Goal: Task Accomplishment & Management: Use online tool/utility

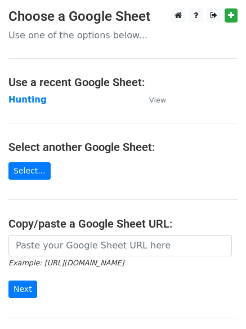
click at [29, 92] on main "Choose a Google Sheet Use one of the options below... Use a recent Google Sheet…" at bounding box center [123, 183] width 246 height 350
click at [29, 98] on strong "Hunting" at bounding box center [27, 100] width 38 height 10
click at [32, 99] on strong "Hunting" at bounding box center [27, 100] width 38 height 10
click at [21, 100] on strong "Hunting" at bounding box center [27, 100] width 38 height 10
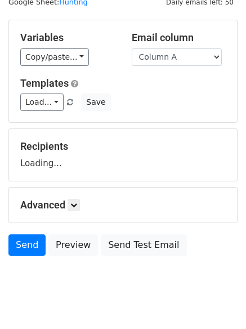
scroll to position [64, 0]
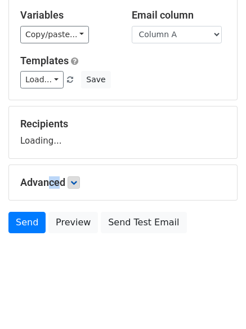
drag, startPoint x: 42, startPoint y: 163, endPoint x: 73, endPoint y: 179, distance: 34.5
click at [60, 172] on form "Variables Copy/paste... {{Column A}} {{Column B}} {{Column C}} {{Column D}} {{C…" at bounding box center [122, 118] width 229 height 242
click at [74, 179] on icon at bounding box center [73, 182] width 7 height 7
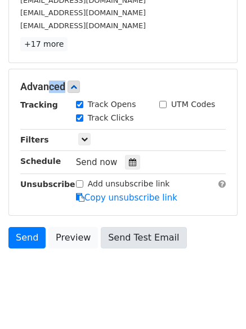
scroll to position [219, 0]
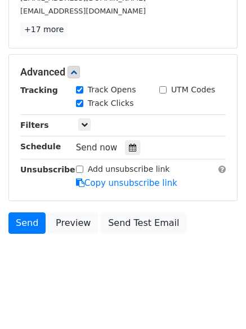
click at [128, 157] on div "Tracking Track Opens UTM Codes Track Clicks Filters Only include spreadsheet ro…" at bounding box center [123, 136] width 206 height 105
click at [129, 148] on icon at bounding box center [132, 148] width 7 height 8
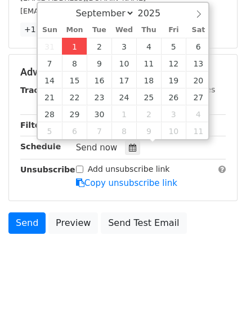
type input "2025-09-01 12:00"
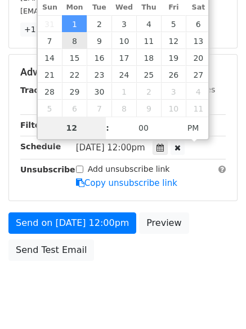
type input "4"
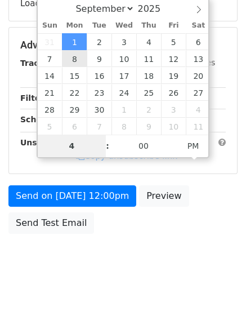
scroll to position [219, 0]
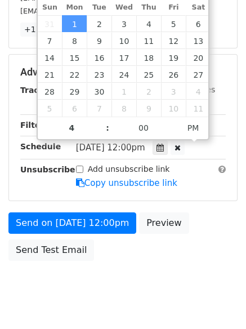
type input "2025-09-01 16:00"
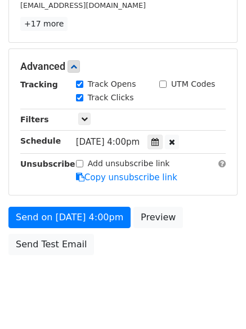
scroll to position [246, 0]
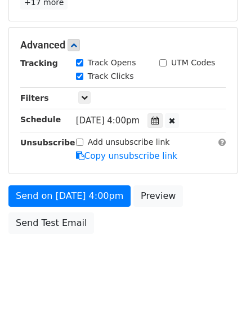
click at [201, 218] on div "Send on Sep 1 at 4:00pm Preview Send Test Email" at bounding box center [123, 212] width 246 height 54
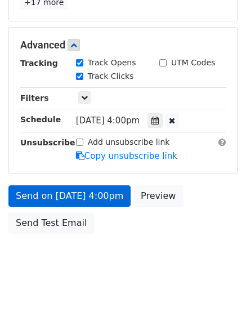
click at [88, 198] on link "Send on Sep 1 at 4:00pm" at bounding box center [69, 195] width 122 height 21
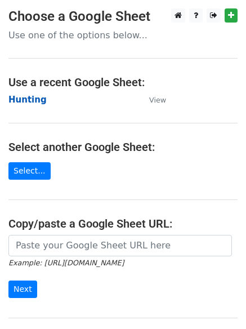
click at [25, 95] on strong "Hunting" at bounding box center [27, 100] width 38 height 10
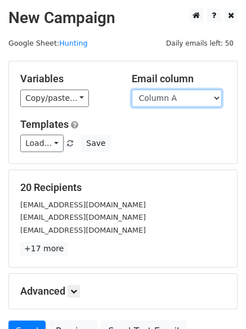
drag, startPoint x: 164, startPoint y: 97, endPoint x: 166, endPoint y: 105, distance: 8.1
click at [164, 97] on select "Column A Column B Column C Column D Column E" at bounding box center [177, 98] width 90 height 17
select select "Column B"
click at [132, 90] on select "Column A Column B Column C Column D Column E" at bounding box center [177, 98] width 90 height 17
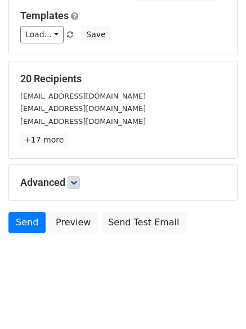
scroll to position [64, 0]
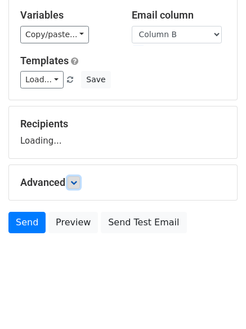
click at [77, 185] on icon at bounding box center [73, 182] width 7 height 7
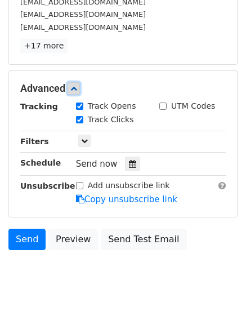
scroll to position [219, 0]
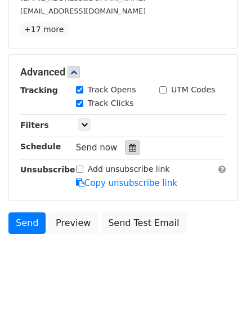
click at [131, 145] on div at bounding box center [132, 147] width 15 height 15
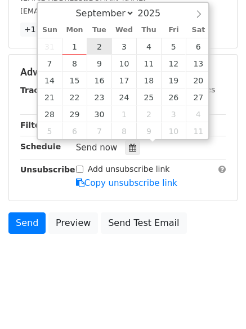
type input "2025-09-02 12:00"
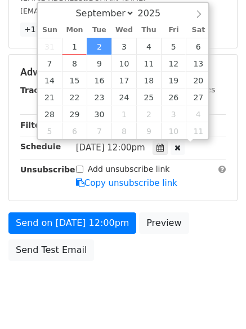
scroll to position [1, 0]
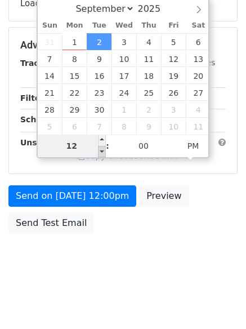
type input "5"
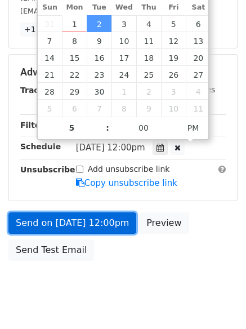
type input "2025-09-02 17:00"
click at [70, 215] on link "Send on Sep 2 at 12:00pm" at bounding box center [72, 222] width 128 height 21
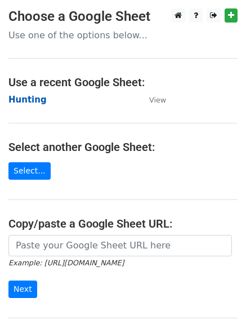
click at [29, 100] on strong "Hunting" at bounding box center [27, 100] width 38 height 10
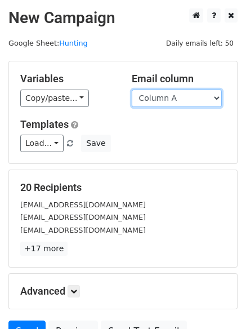
drag, startPoint x: 0, startPoint y: 0, endPoint x: 154, endPoint y: 97, distance: 181.8
click at [153, 96] on select "Column A Column B Column C Column D Column E" at bounding box center [177, 98] width 90 height 17
click at [132, 90] on select "Column A Column B Column C Column D Column E" at bounding box center [177, 98] width 90 height 17
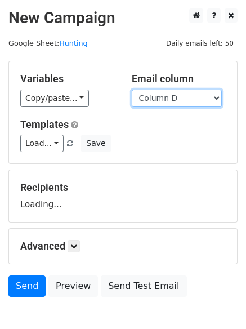
click at [151, 101] on select "Column A Column B Column C Column D Column E" at bounding box center [177, 98] width 90 height 17
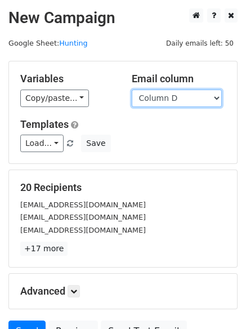
select select "Column C"
click at [132, 90] on select "Column A Column B Column C Column D Column E" at bounding box center [177, 98] width 90 height 17
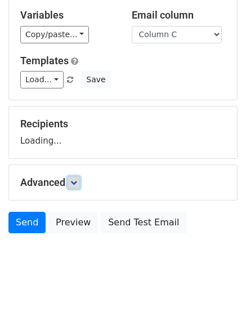
click at [80, 187] on link at bounding box center [74, 182] width 12 height 12
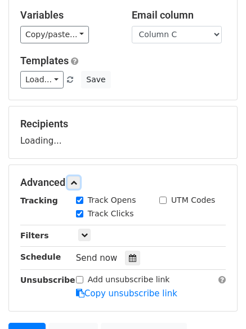
scroll to position [174, 0]
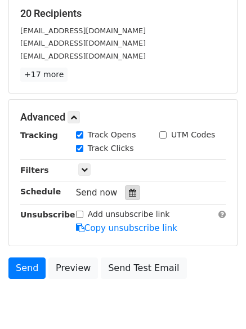
click at [129, 194] on icon at bounding box center [132, 193] width 7 height 8
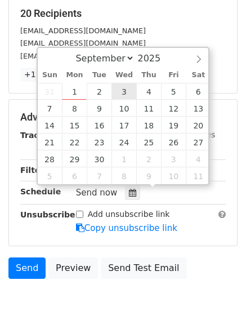
type input "2025-09-03 12:00"
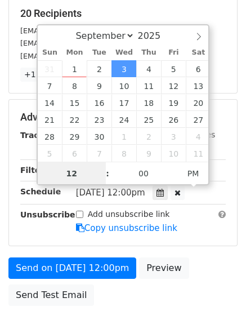
scroll to position [1, 0]
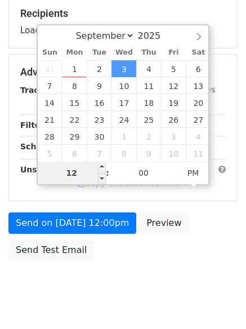
type input "6"
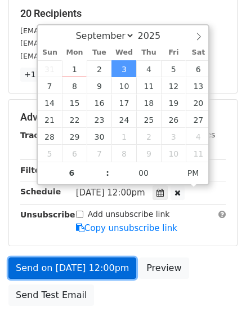
type input "2025-09-03 18:00"
click at [71, 268] on link "Send on Sep 3 at 12:00pm" at bounding box center [72, 267] width 128 height 21
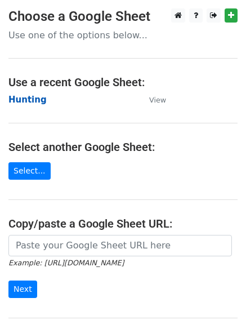
click at [23, 101] on strong "Hunting" at bounding box center [27, 100] width 38 height 10
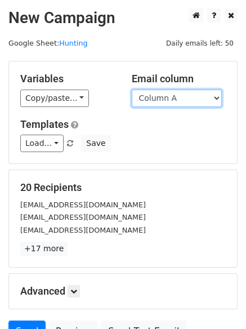
drag, startPoint x: 0, startPoint y: 0, endPoint x: 163, endPoint y: 105, distance: 193.9
click at [161, 100] on select "Column A Column B Column C Column D Column E" at bounding box center [177, 98] width 90 height 17
select select "Column D"
click at [132, 90] on select "Column A Column B Column C Column D Column E" at bounding box center [177, 98] width 90 height 17
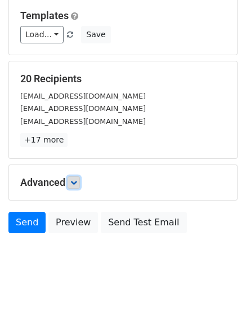
click at [77, 182] on icon at bounding box center [73, 182] width 7 height 7
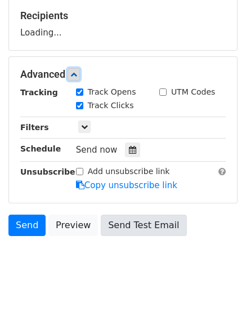
scroll to position [173, 0]
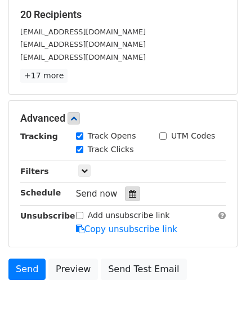
click at [129, 197] on icon at bounding box center [132, 194] width 7 height 8
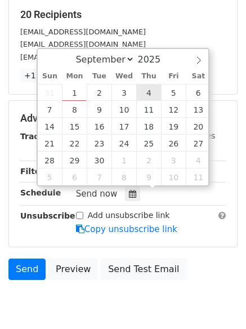
type input "2025-09-04 12:00"
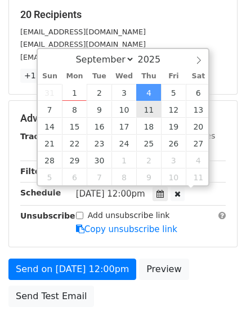
scroll to position [1, 0]
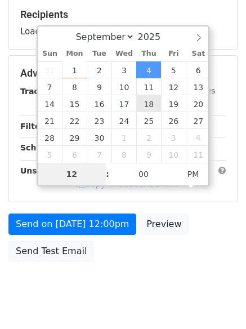
type input "7"
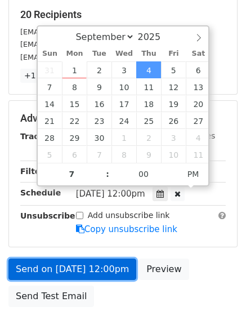
type input "2025-09-04 19:00"
click at [84, 262] on link "Send on Sep 4 at 12:00pm" at bounding box center [72, 269] width 128 height 21
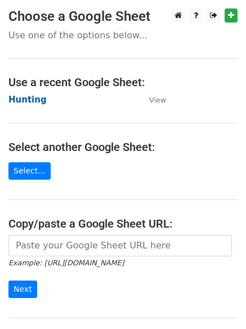
click at [25, 95] on strong "Hunting" at bounding box center [27, 100] width 38 height 10
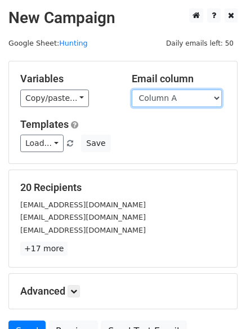
click at [146, 101] on select "Column A Column B Column C Column D Column E" at bounding box center [177, 98] width 90 height 17
select select "Column E"
click at [132, 90] on select "Column A Column B Column C Column D Column E" at bounding box center [177, 98] width 90 height 17
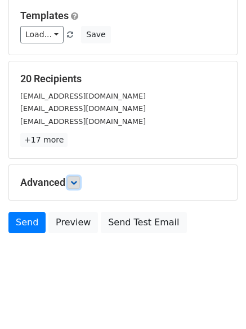
click at [80, 183] on link at bounding box center [74, 182] width 12 height 12
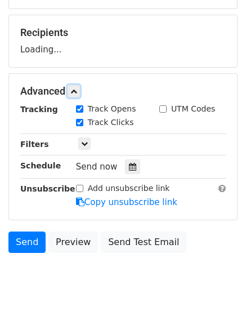
scroll to position [161, 0]
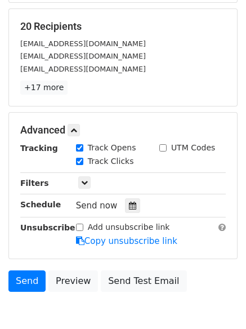
click at [126, 197] on div "Tracking Track Opens UTM Codes Track Clicks Filters Only include spreadsheet ro…" at bounding box center [123, 194] width 206 height 105
click at [129, 204] on icon at bounding box center [132, 206] width 7 height 8
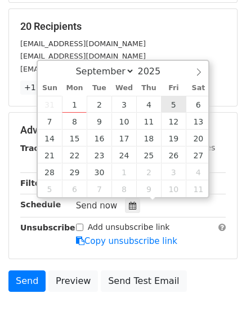
type input "[DATE] 12:00"
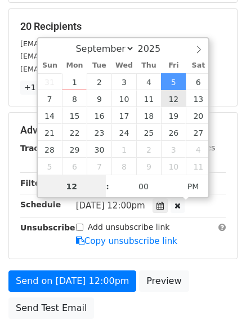
scroll to position [1, 0]
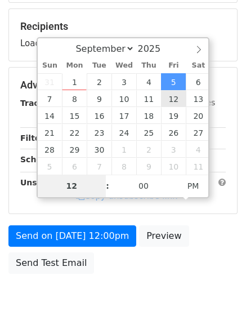
type input "8"
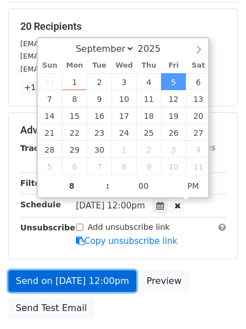
type input "[DATE] 20:00"
click at [87, 285] on link "Send on [DATE] 12:00pm" at bounding box center [72, 280] width 128 height 21
